Goal: Transaction & Acquisition: Download file/media

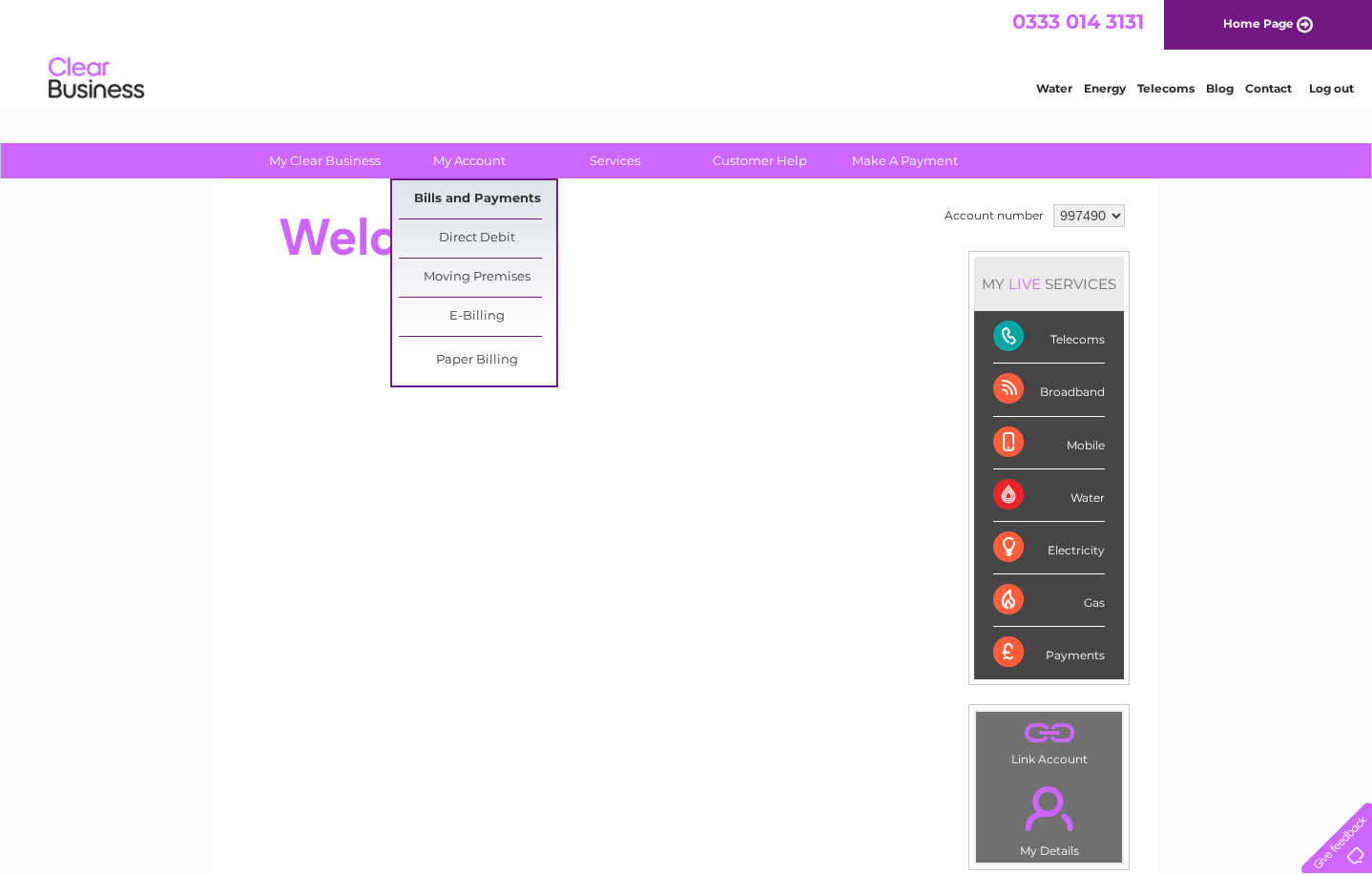
click at [449, 201] on link "Bills and Payments" at bounding box center [477, 199] width 157 height 39
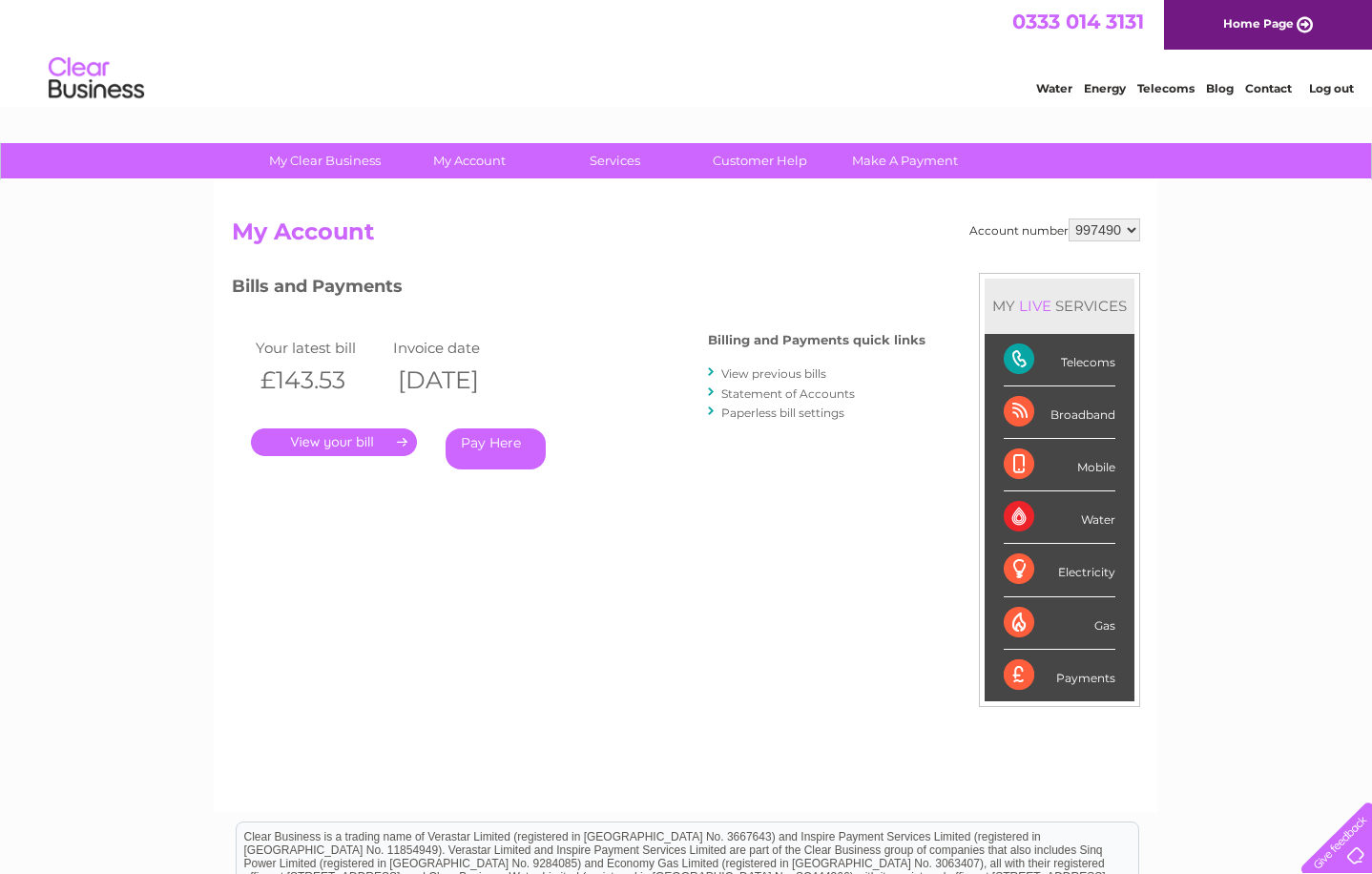
click at [355, 442] on link "." at bounding box center [335, 442] width 166 height 28
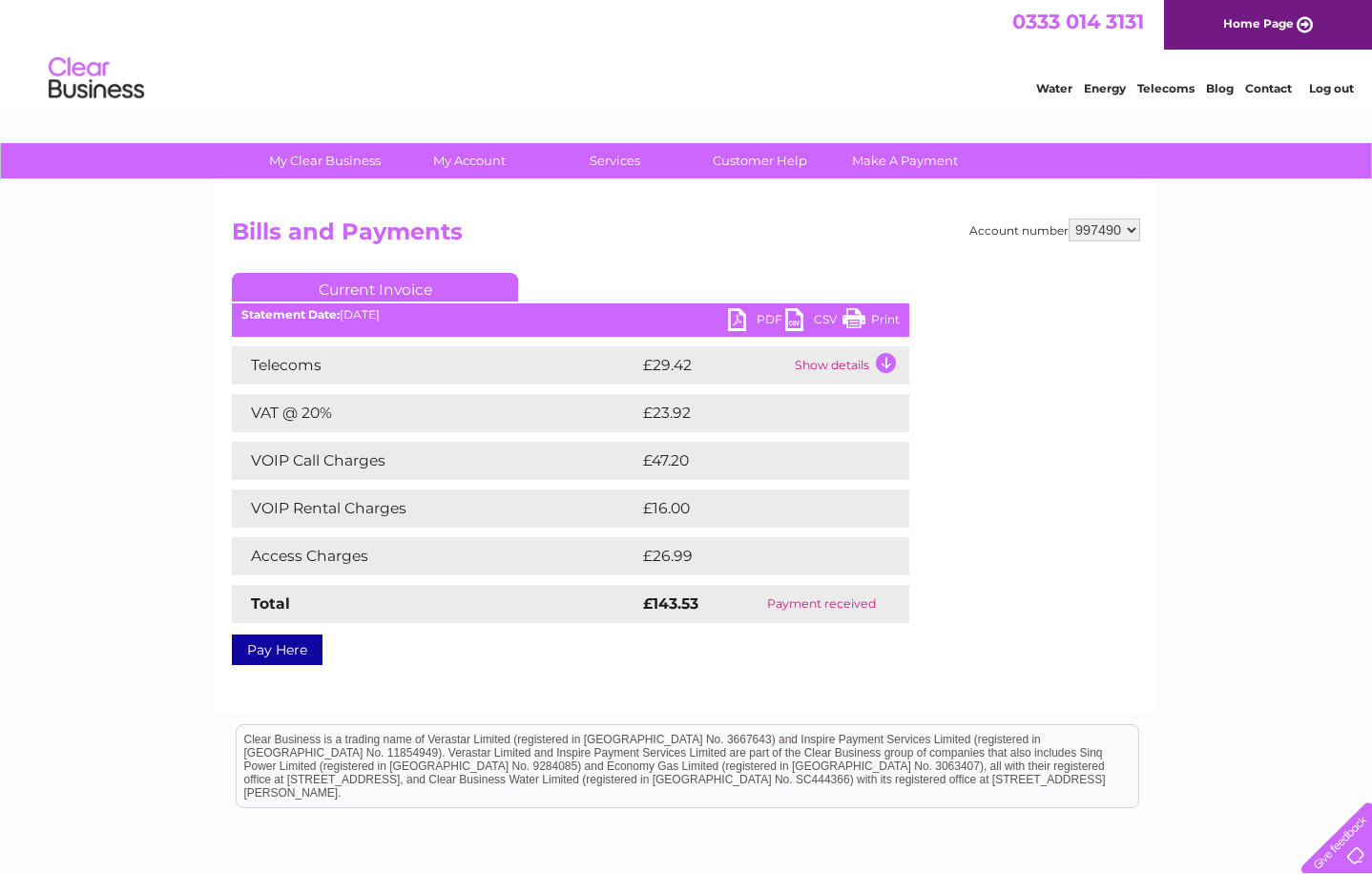
click at [736, 318] on link "PDF" at bounding box center [757, 322] width 57 height 28
drag, startPoint x: 500, startPoint y: 665, endPoint x: 467, endPoint y: 586, distance: 85.6
click at [500, 664] on div "Account number 997490 Bills and Payments Current Invoice PDF CSV Print" at bounding box center [686, 447] width 944 height 534
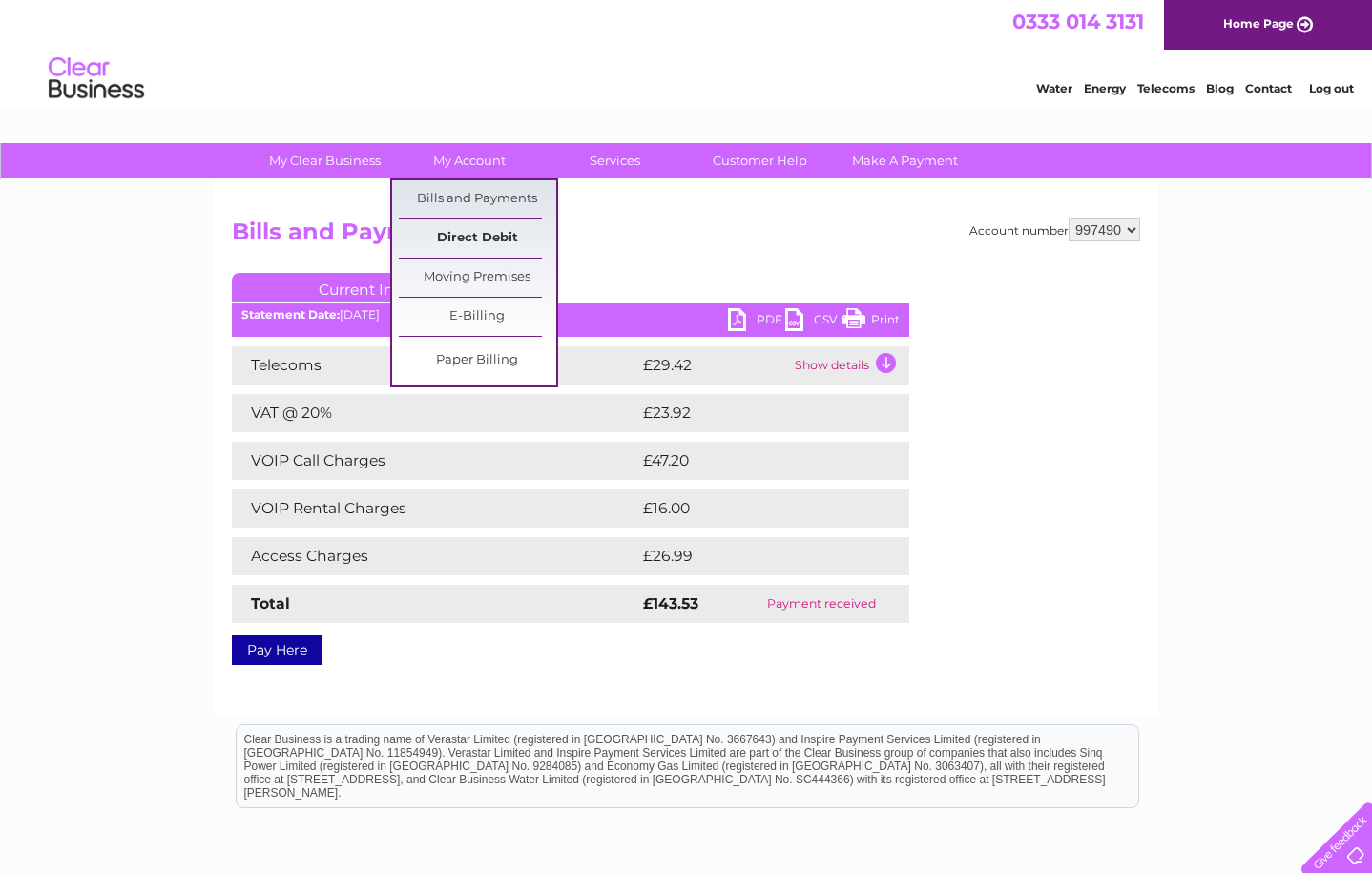
drag, startPoint x: 467, startPoint y: 196, endPoint x: 491, endPoint y: 221, distance: 34.7
click at [470, 196] on link "Bills and Payments" at bounding box center [477, 199] width 157 height 39
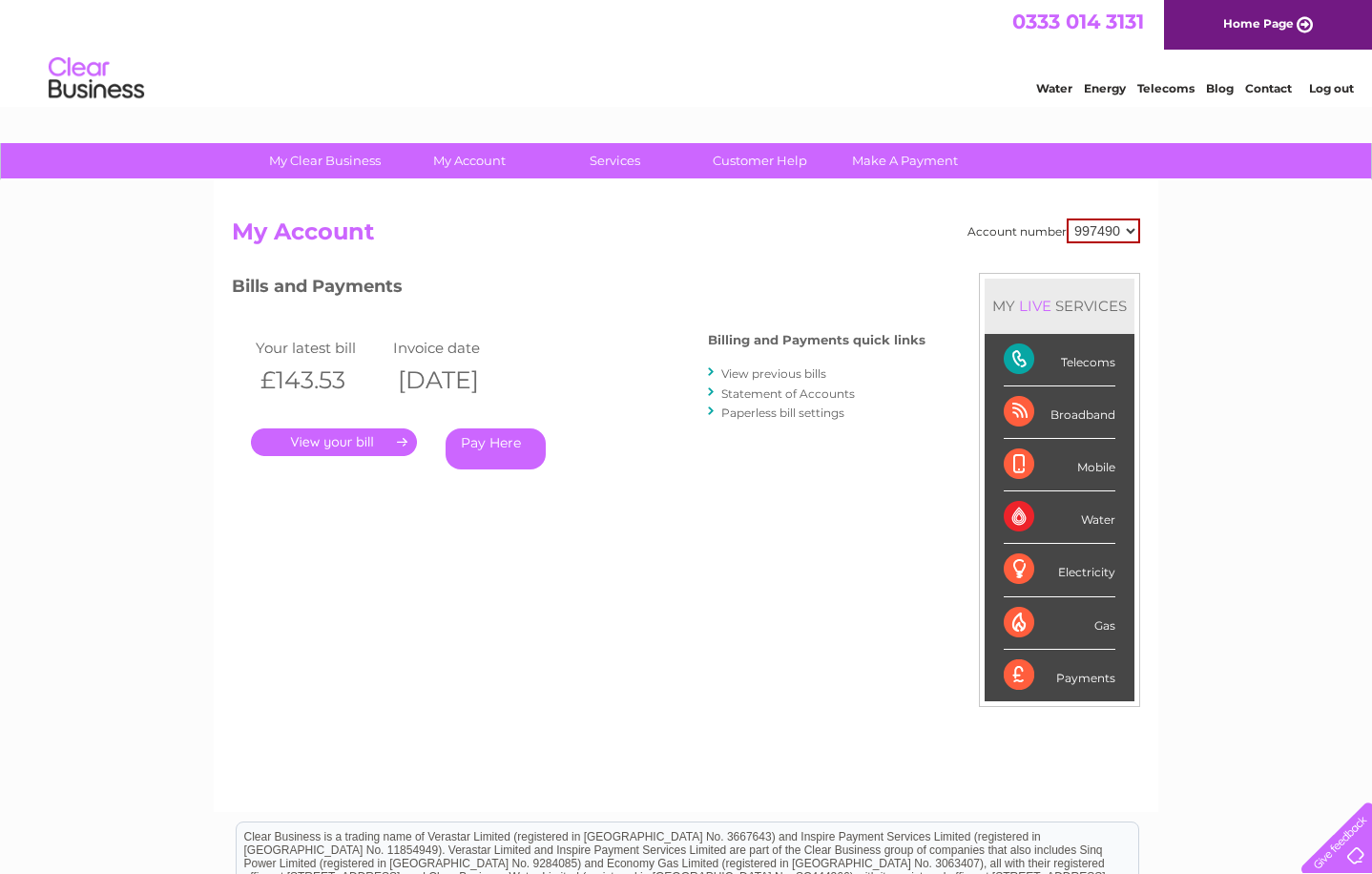
click at [756, 375] on link "View previous bills" at bounding box center [774, 373] width 105 height 14
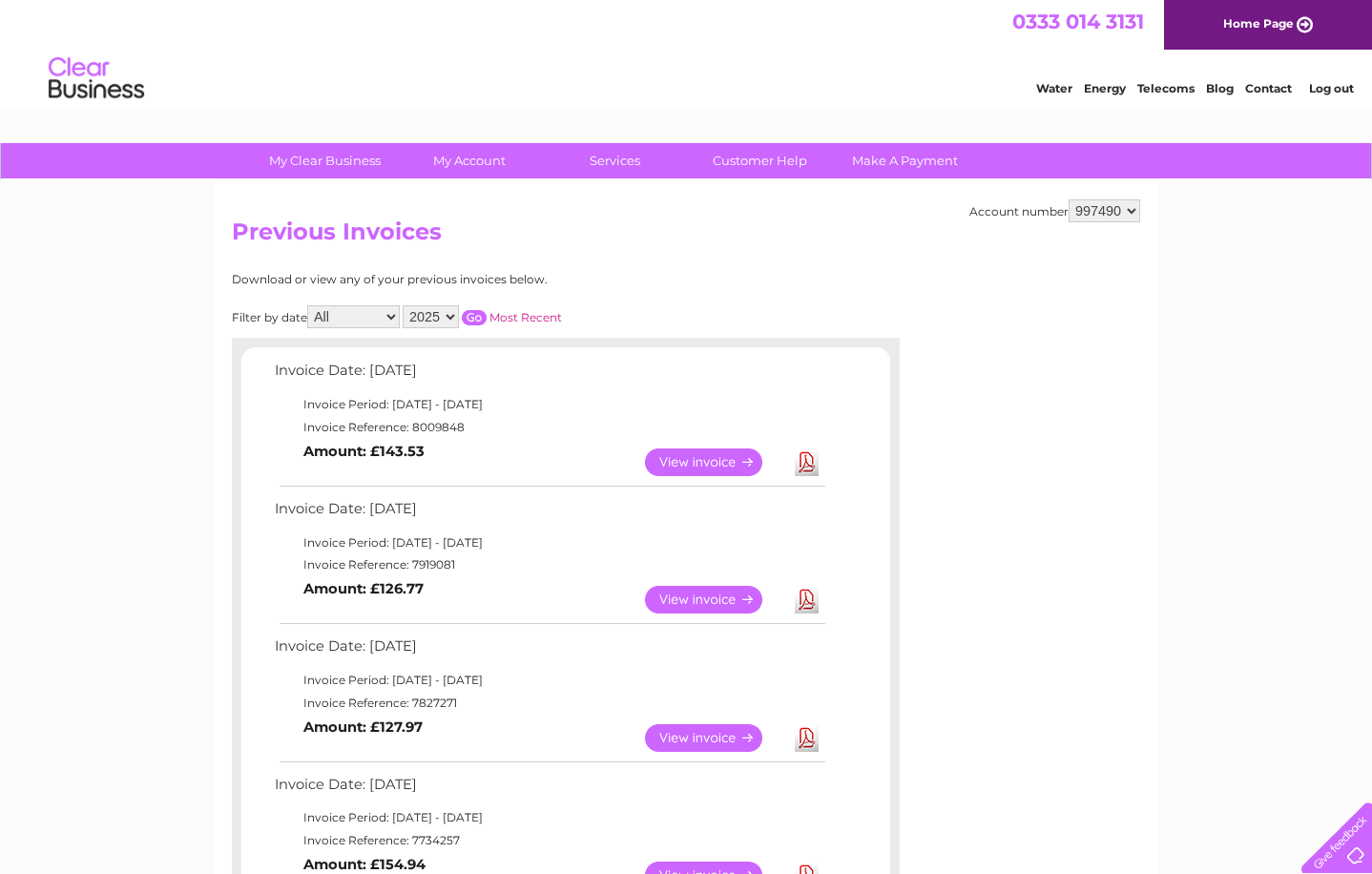
click at [807, 603] on link "Download" at bounding box center [807, 600] width 24 height 28
